Goal: Task Accomplishment & Management: Manage account settings

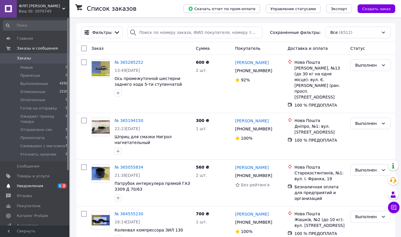
click at [30, 187] on span "Уведомления" at bounding box center [30, 185] width 26 height 5
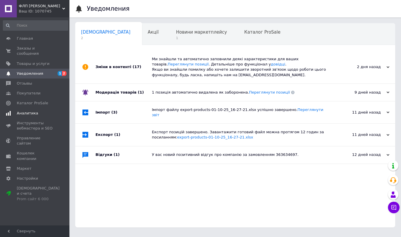
click at [35, 114] on span "Аналитика" at bounding box center [27, 113] width 21 height 5
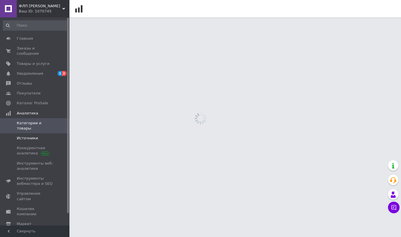
click at [30, 135] on span "Источники" at bounding box center [27, 137] width 21 height 5
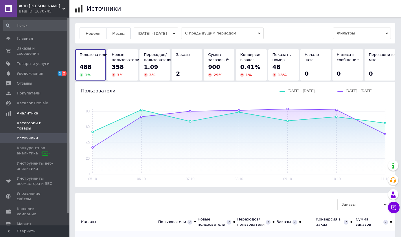
click at [33, 124] on span "Категории и товары" at bounding box center [35, 125] width 37 height 10
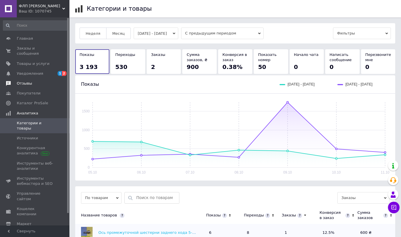
click at [28, 82] on span "Отзывы" at bounding box center [24, 83] width 15 height 5
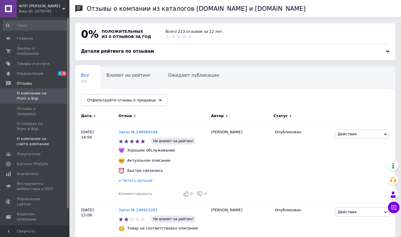
click at [31, 136] on span "О компании на сайте компании" at bounding box center [35, 141] width 37 height 10
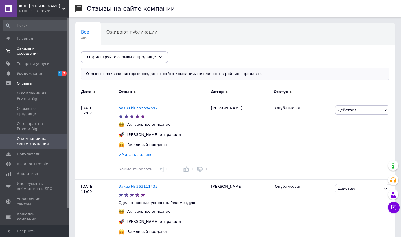
click at [23, 49] on span "Заказы и сообщения" at bounding box center [35, 51] width 37 height 10
